Goal: Task Accomplishment & Management: Complete application form

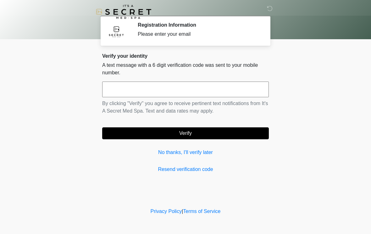
click at [118, 88] on input "text" at bounding box center [185, 90] width 167 height 16
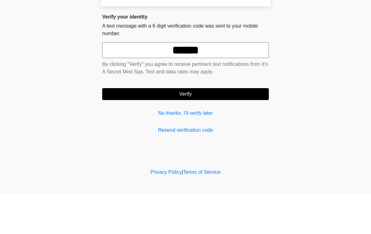
type input "******"
click at [174, 128] on button "Verify" at bounding box center [185, 134] width 167 height 12
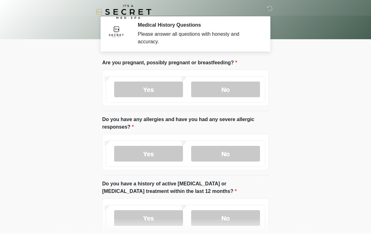
click at [215, 91] on label "No" at bounding box center [225, 90] width 69 height 16
click at [219, 154] on label "No" at bounding box center [225, 154] width 69 height 16
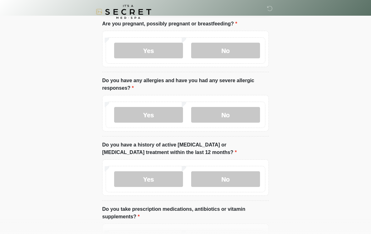
scroll to position [52, 0]
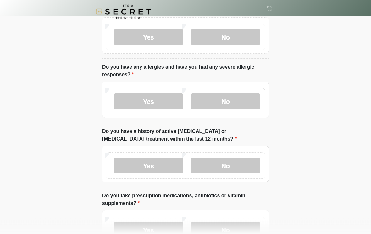
click at [215, 165] on label "No" at bounding box center [225, 166] width 69 height 16
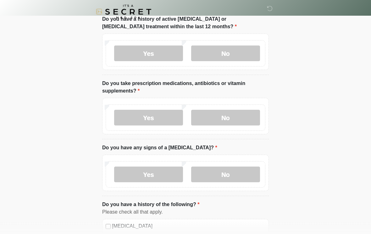
scroll to position [165, 0]
click at [133, 117] on label "Yes" at bounding box center [148, 118] width 69 height 16
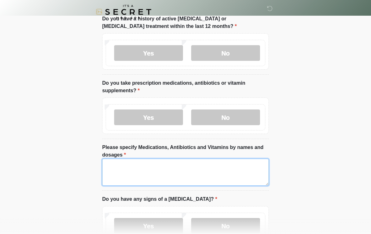
click at [115, 168] on textarea "Please specify Medications, Antibiotics and Vitamins by names and dosages" at bounding box center [185, 172] width 167 height 27
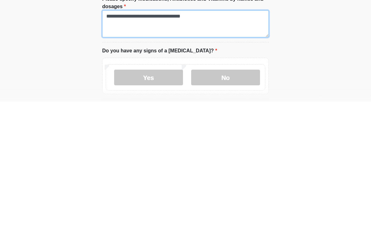
scroll to position [182, 0]
type textarea "**********"
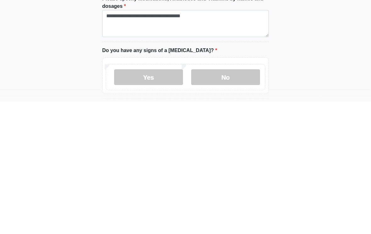
click at [221, 202] on label "No" at bounding box center [225, 210] width 69 height 16
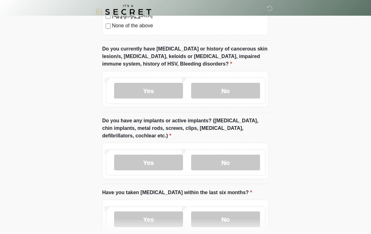
scroll to position [530, 0]
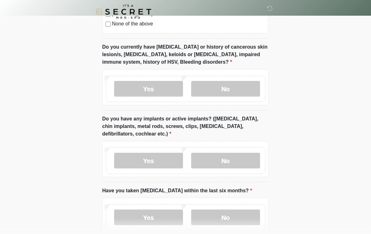
click at [219, 87] on label "No" at bounding box center [225, 89] width 69 height 16
click at [215, 154] on label "No" at bounding box center [225, 161] width 69 height 16
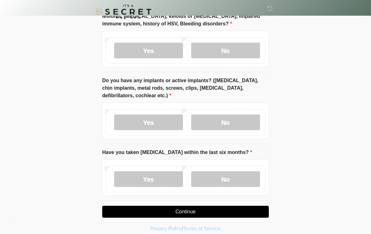
scroll to position [575, 0]
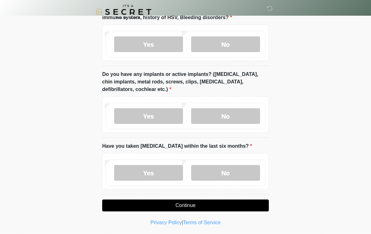
click at [221, 172] on label "No" at bounding box center [225, 173] width 69 height 16
click at [175, 202] on button "Continue" at bounding box center [185, 206] width 167 height 12
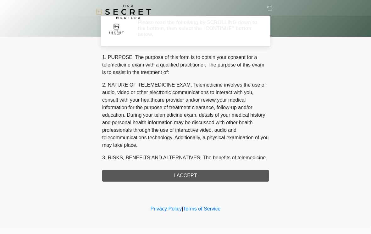
scroll to position [0, 0]
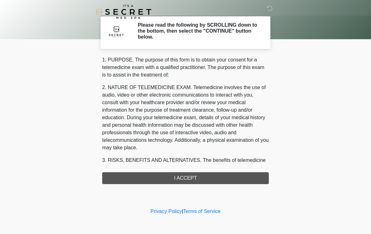
click at [163, 176] on div "1. PURPOSE. The purpose of this form is to obtain your consent for a telemedici…" at bounding box center [185, 120] width 167 height 128
click at [175, 180] on div "1. PURPOSE. The purpose of this form is to obtain your consent for a telemedici…" at bounding box center [185, 120] width 167 height 128
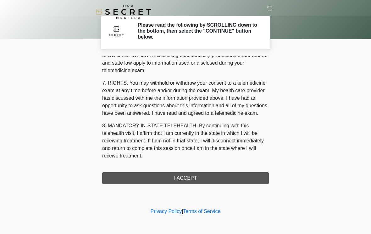
scroll to position [256, 0]
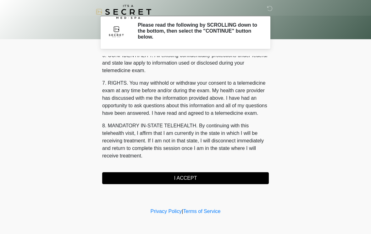
click at [179, 175] on button "I ACCEPT" at bounding box center [185, 179] width 167 height 12
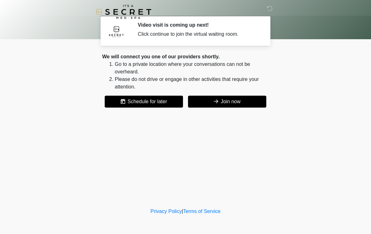
click at [150, 33] on div "Click continue to join the virtual waiting room." at bounding box center [199, 34] width 122 height 8
click at [146, 36] on div "Click continue to join the virtual waiting room." at bounding box center [199, 34] width 122 height 8
click at [189, 30] on div "Video visit is coming up next! Click continue to join the virtual waiting room." at bounding box center [199, 31] width 122 height 18
click at [229, 37] on div "Click continue to join the virtual waiting room." at bounding box center [199, 34] width 122 height 8
click at [121, 34] on img at bounding box center [116, 31] width 19 height 19
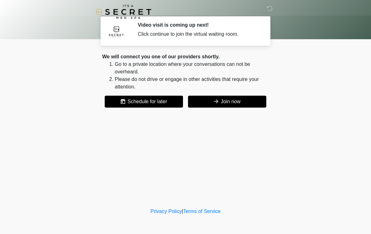
click at [168, 24] on h2 "Video visit is coming up next!" at bounding box center [199, 25] width 122 height 6
click at [217, 32] on div "Click continue to join the virtual waiting room." at bounding box center [199, 34] width 122 height 8
click at [157, 39] on div "Video visit is coming up next! Click continue to join the virtual waiting room." at bounding box center [199, 31] width 122 height 18
click at [107, 32] on img at bounding box center [116, 31] width 19 height 19
click at [122, 32] on img at bounding box center [116, 31] width 19 height 19
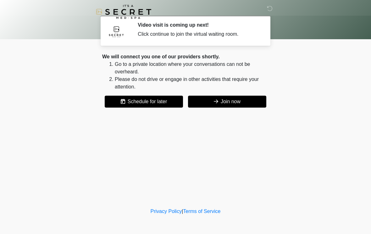
click at [111, 32] on img at bounding box center [116, 31] width 19 height 19
click at [268, 11] on icon at bounding box center [270, 9] width 6 height 6
click at [123, 29] on img at bounding box center [116, 31] width 19 height 19
click at [123, 28] on img at bounding box center [116, 31] width 19 height 19
click at [119, 19] on img at bounding box center [123, 12] width 55 height 14
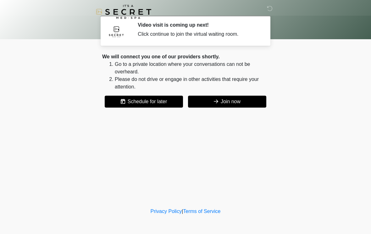
click at [235, 29] on div "Video visit is coming up next! Click continue to join the virtual waiting room." at bounding box center [199, 31] width 122 height 18
click at [262, 26] on div "Video visit is coming up next! Click continue to join the virtual waiting room.…" at bounding box center [198, 31] width 131 height 18
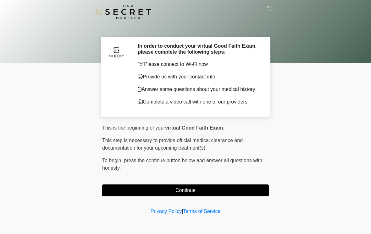
click at [233, 185] on div "This is the beginning of your virtual Good Faith Exam . ﻿﻿﻿﻿﻿﻿﻿﻿ This step is n…" at bounding box center [185, 160] width 167 height 72
click at [215, 193] on button "Continue" at bounding box center [185, 191] width 167 height 12
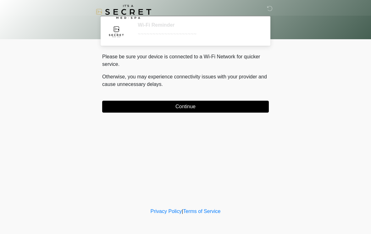
click at [195, 101] on button "Continue" at bounding box center [185, 107] width 167 height 12
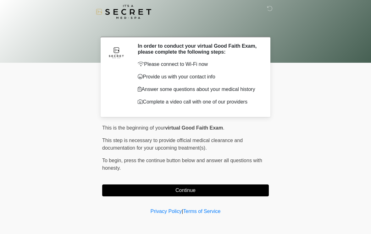
click at [199, 193] on button "Continue" at bounding box center [185, 191] width 167 height 12
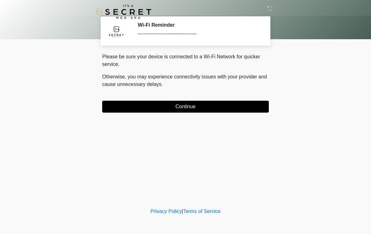
click at [207, 106] on button "Continue" at bounding box center [185, 107] width 167 height 12
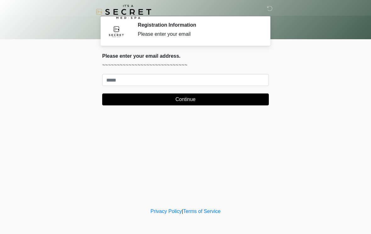
click at [108, 57] on h2 "Please enter your email address." at bounding box center [185, 56] width 167 height 6
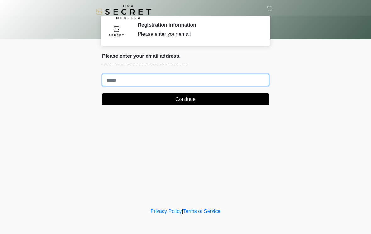
click at [110, 80] on input "Where should we email your treatment plan?" at bounding box center [185, 80] width 167 height 12
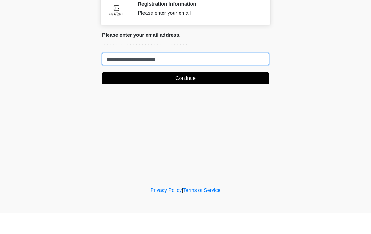
type input "**********"
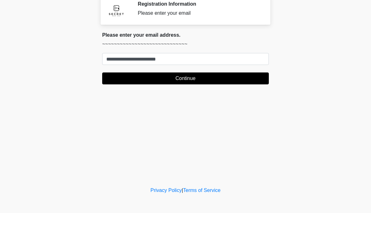
click at [149, 94] on button "Continue" at bounding box center [185, 100] width 167 height 12
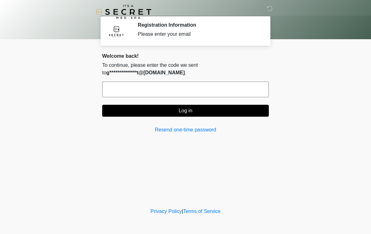
click at [119, 92] on input "text" at bounding box center [185, 90] width 167 height 16
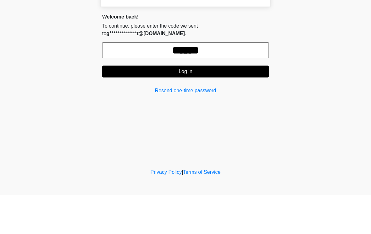
type input "******"
click at [170, 105] on button "Log in" at bounding box center [185, 111] width 167 height 12
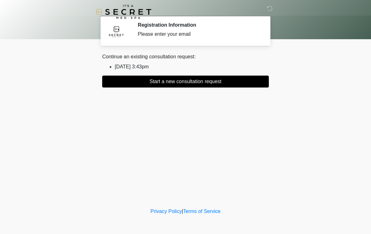
click at [194, 82] on button "Start a new consultation request" at bounding box center [185, 82] width 167 height 12
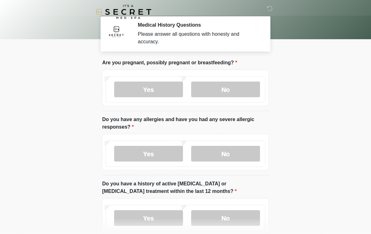
click at [218, 91] on label "No" at bounding box center [225, 90] width 69 height 16
click at [214, 156] on label "No" at bounding box center [225, 154] width 69 height 16
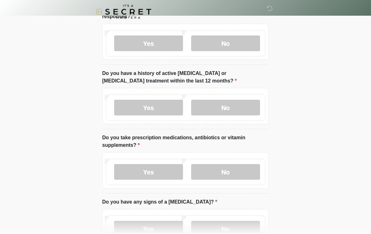
scroll to position [111, 0]
click at [224, 109] on label "No" at bounding box center [225, 108] width 69 height 16
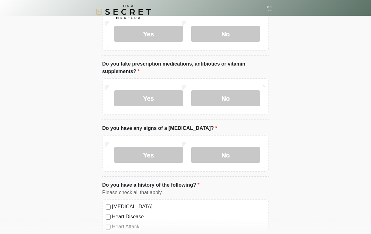
scroll to position [186, 0]
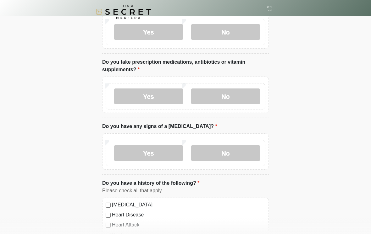
click at [222, 152] on label "No" at bounding box center [225, 154] width 69 height 16
click at [146, 95] on label "Yes" at bounding box center [148, 97] width 69 height 16
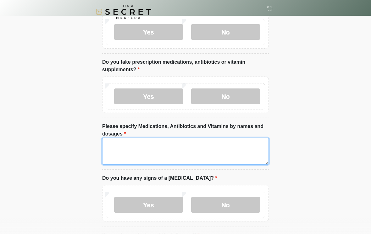
click at [121, 156] on textarea "Please specify Medications, Antibiotics and Vitamins by names and dosages" at bounding box center [185, 151] width 167 height 27
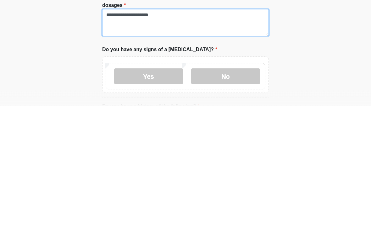
type textarea "**********"
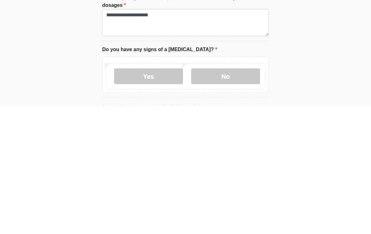
click at [215, 197] on label "No" at bounding box center [225, 205] width 69 height 16
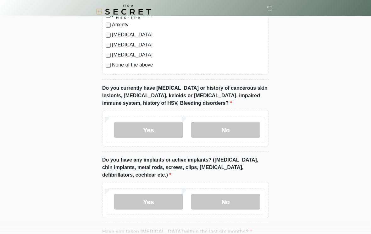
scroll to position [489, 0]
click at [223, 135] on label "No" at bounding box center [225, 130] width 69 height 16
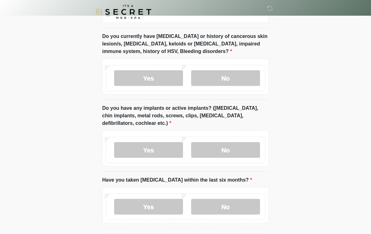
scroll to position [542, 0]
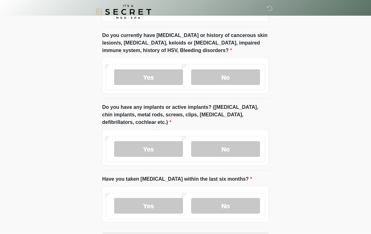
click at [221, 150] on label "No" at bounding box center [225, 149] width 69 height 16
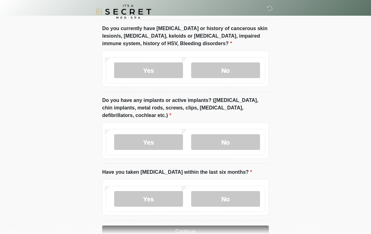
scroll to position [575, 0]
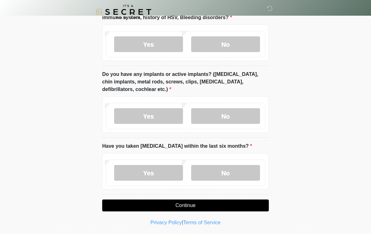
click at [222, 172] on label "No" at bounding box center [225, 173] width 69 height 16
click at [164, 202] on button "Continue" at bounding box center [185, 206] width 167 height 12
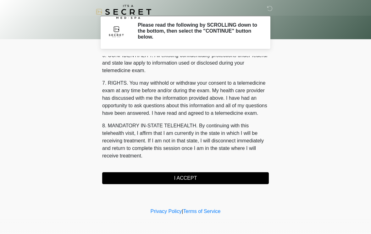
scroll to position [256, 0]
click at [179, 180] on button "I ACCEPT" at bounding box center [185, 179] width 167 height 12
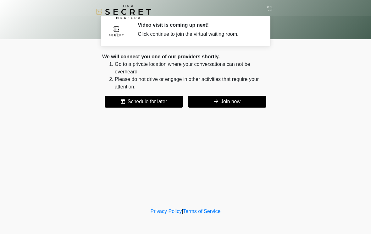
click at [219, 107] on button "Join now" at bounding box center [227, 102] width 78 height 12
click at [269, 11] on icon at bounding box center [270, 9] width 6 height 6
